Goal: Check status: Check status

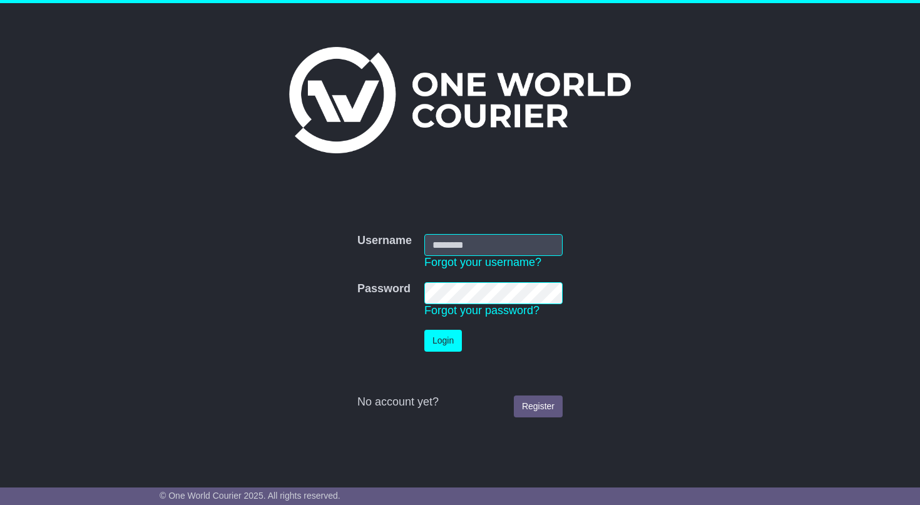
click at [509, 242] on input "Username" at bounding box center [493, 245] width 138 height 22
type input "**********"
click at [439, 340] on button "Login" at bounding box center [443, 341] width 38 height 22
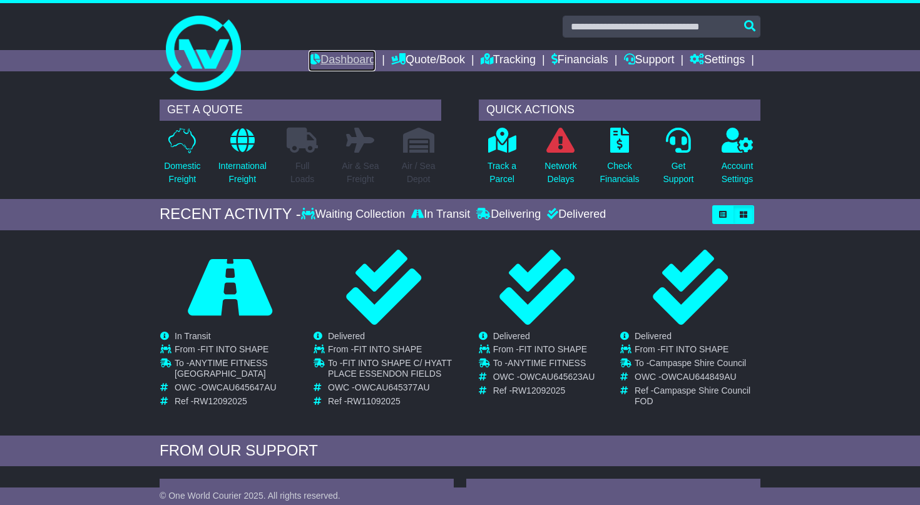
click at [335, 61] on link "Dashboard" at bounding box center [341, 60] width 67 height 21
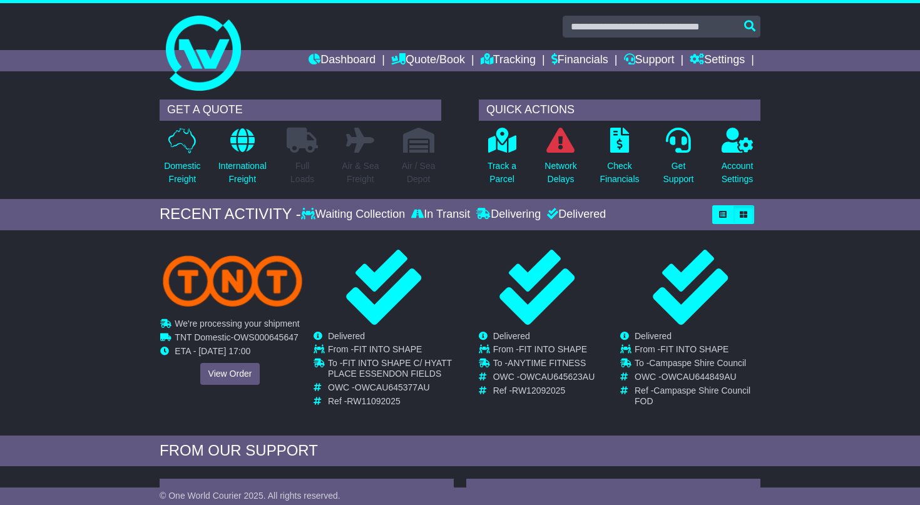
click at [240, 318] on span "We're processing your shipment" at bounding box center [237, 323] width 124 height 10
click at [225, 369] on link "View Order" at bounding box center [230, 374] width 60 height 22
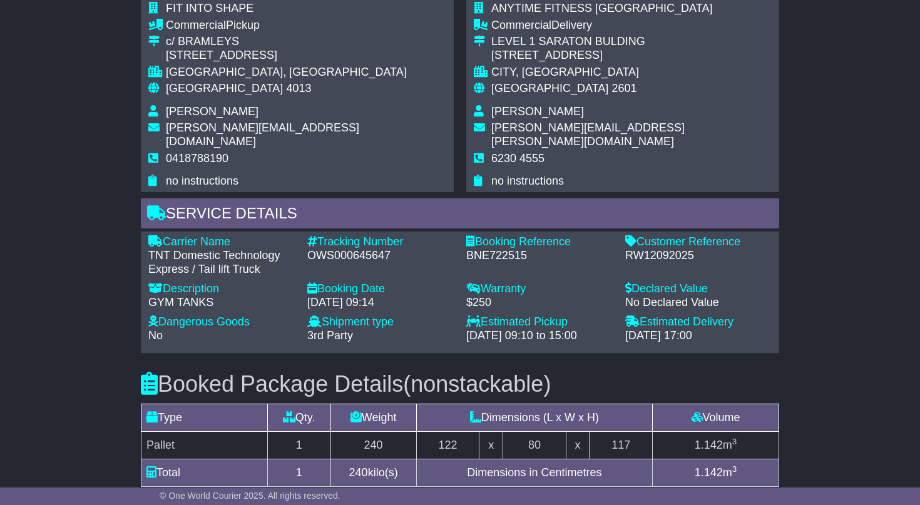
scroll to position [771, 0]
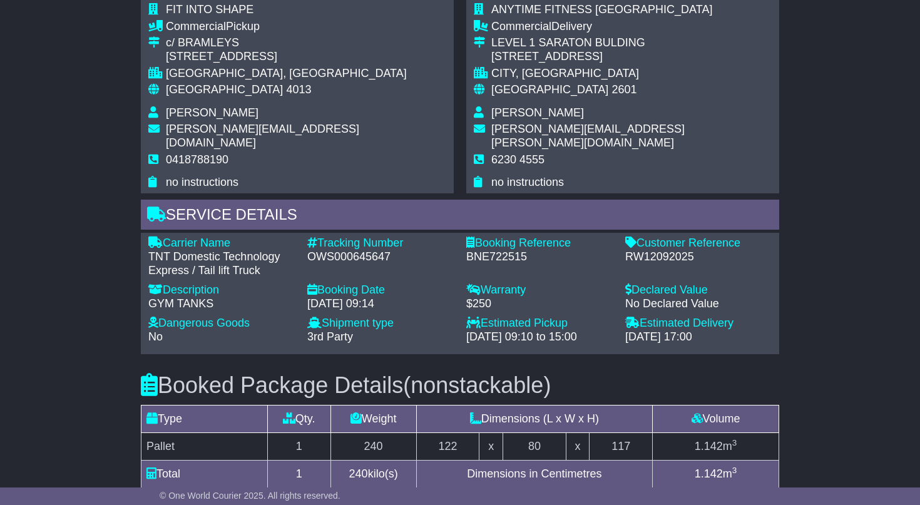
click at [515, 176] on span "no instructions" at bounding box center [527, 182] width 73 height 13
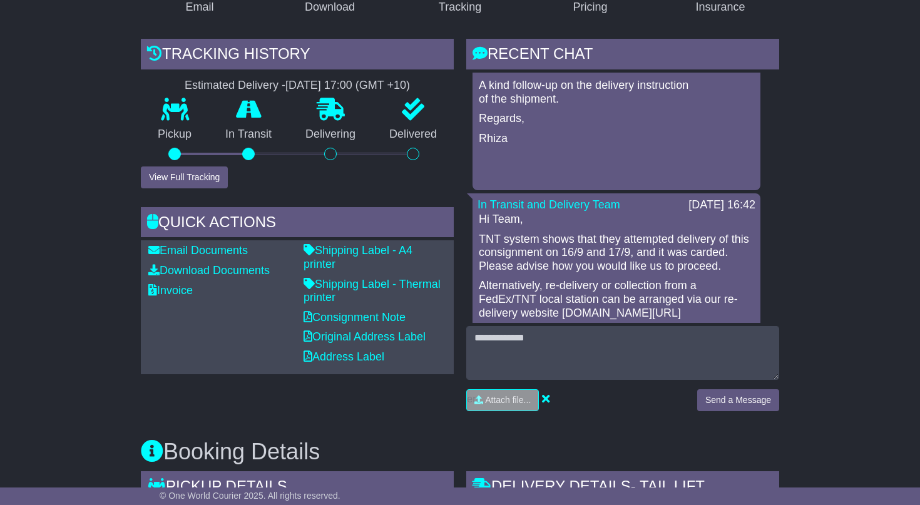
scroll to position [255, 0]
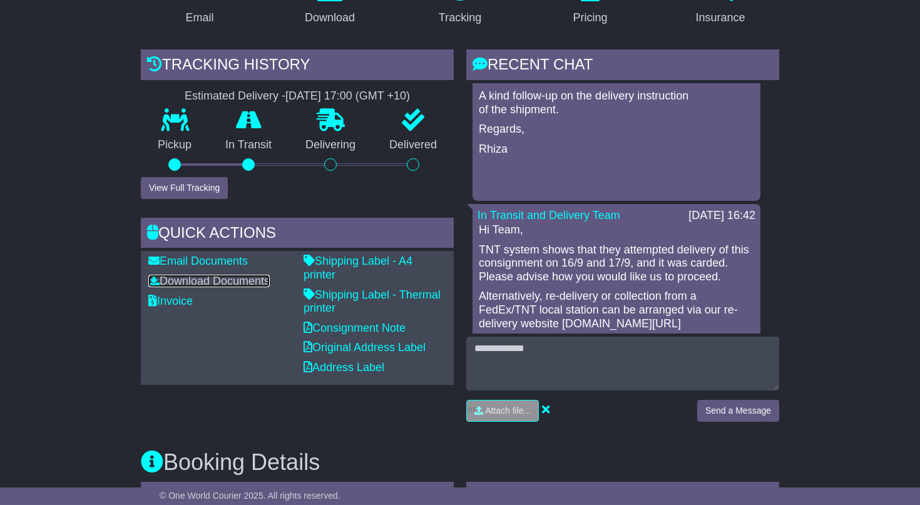
click at [233, 280] on link "Download Documents" at bounding box center [208, 281] width 121 height 13
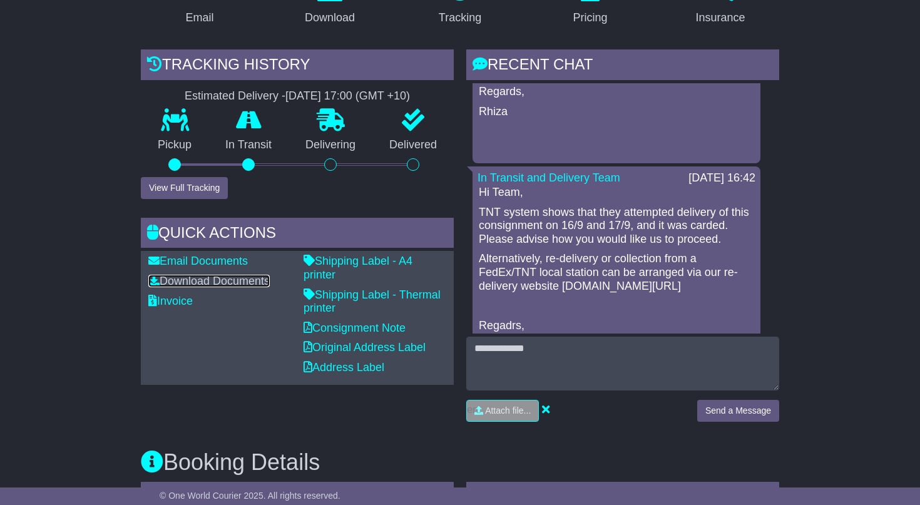
scroll to position [91, 0]
